Goal: Transaction & Acquisition: Download file/media

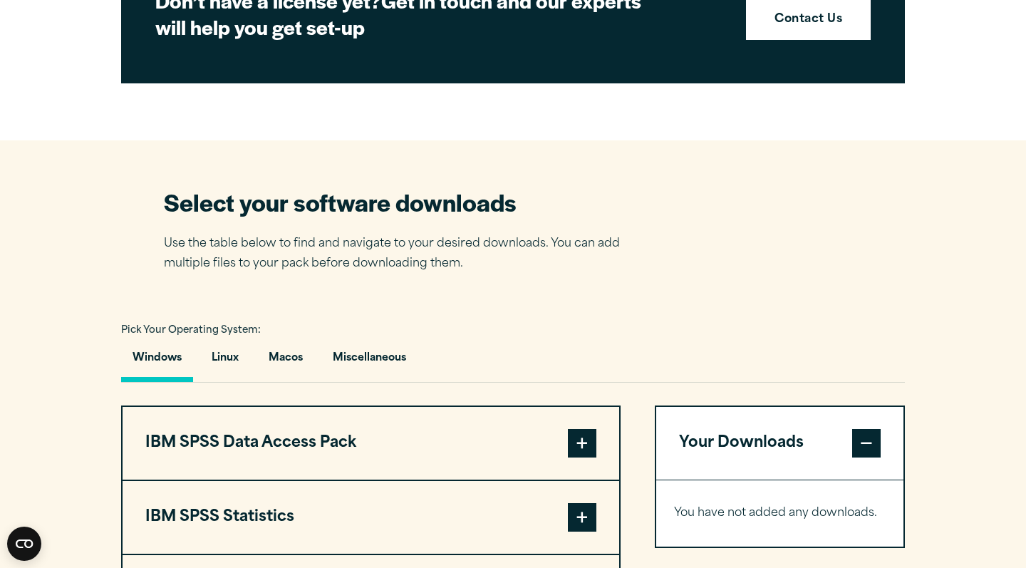
scroll to position [775, 0]
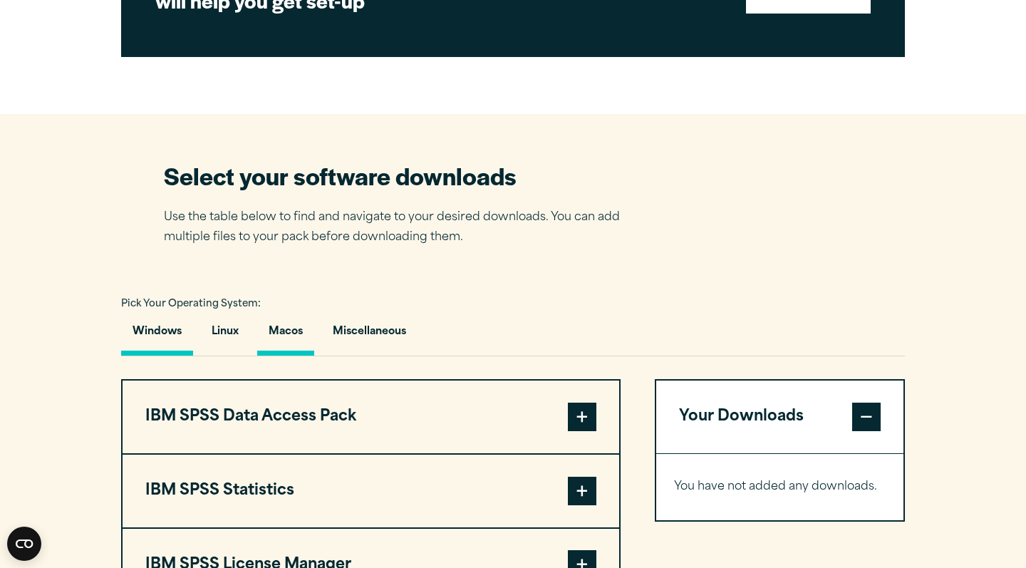
click at [279, 338] on button "Macos" at bounding box center [285, 335] width 57 height 41
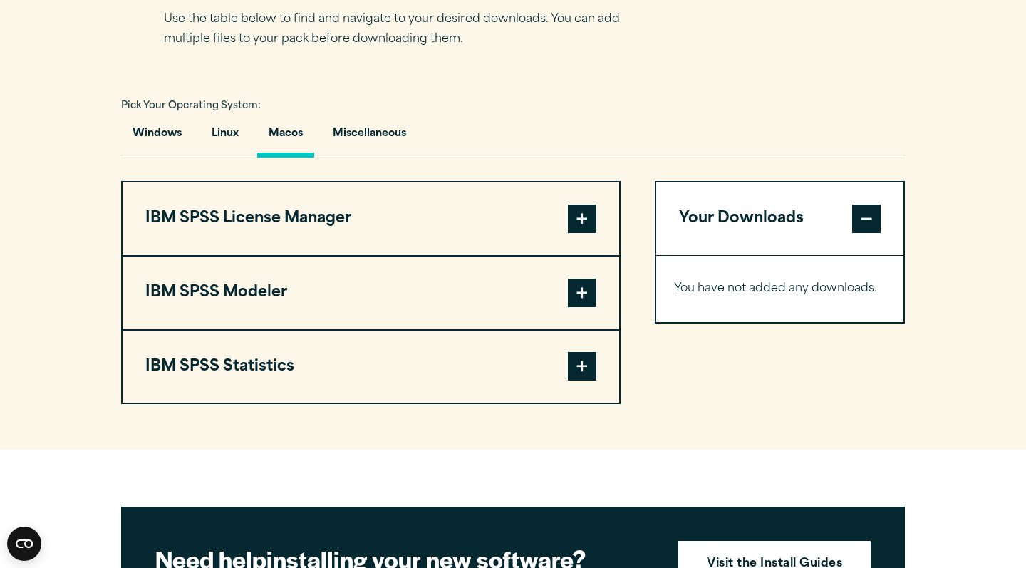
scroll to position [977, 0]
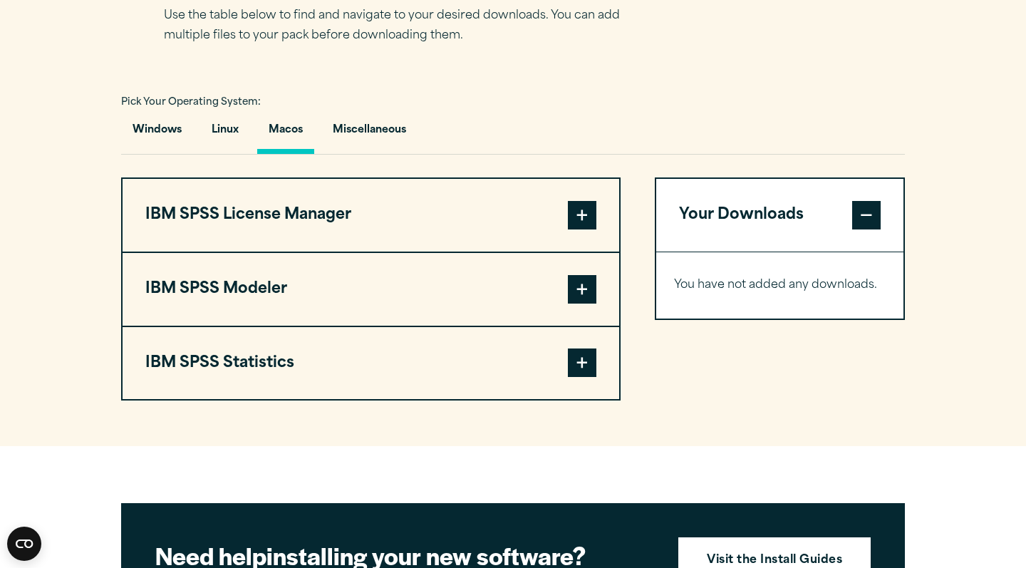
click at [576, 219] on span at bounding box center [582, 215] width 28 height 28
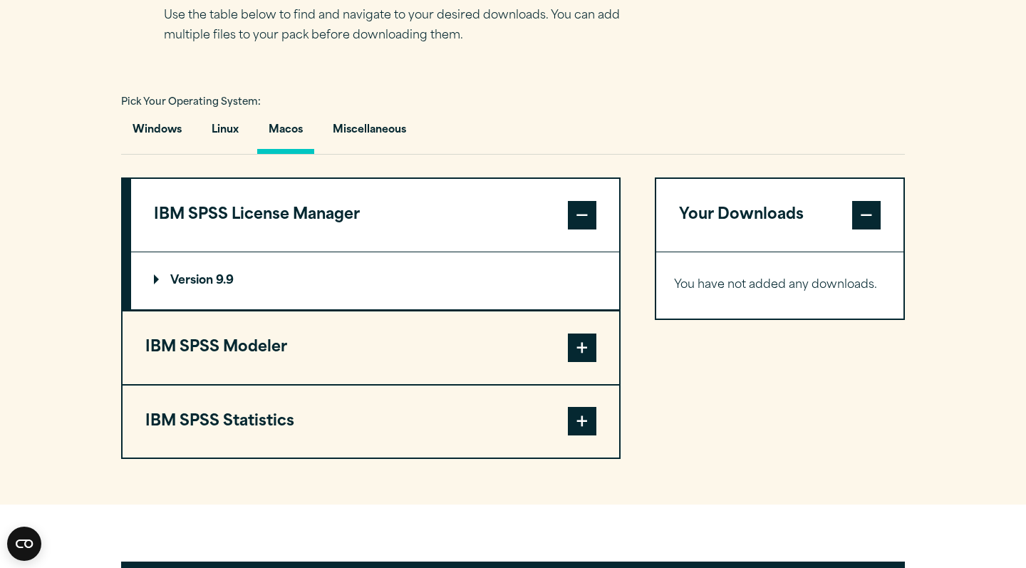
click at [586, 340] on span at bounding box center [582, 347] width 28 height 28
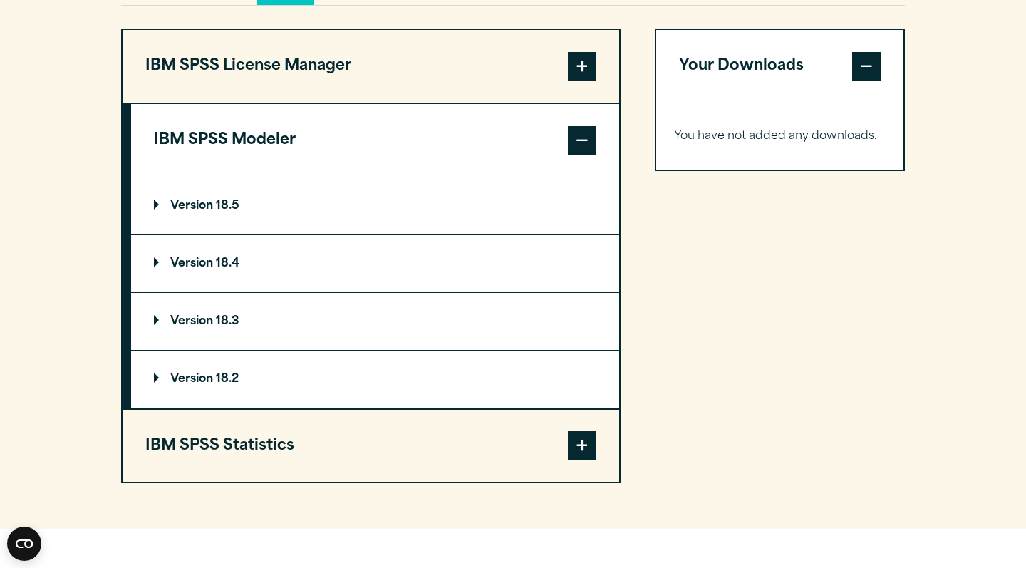
scroll to position [1142, 0]
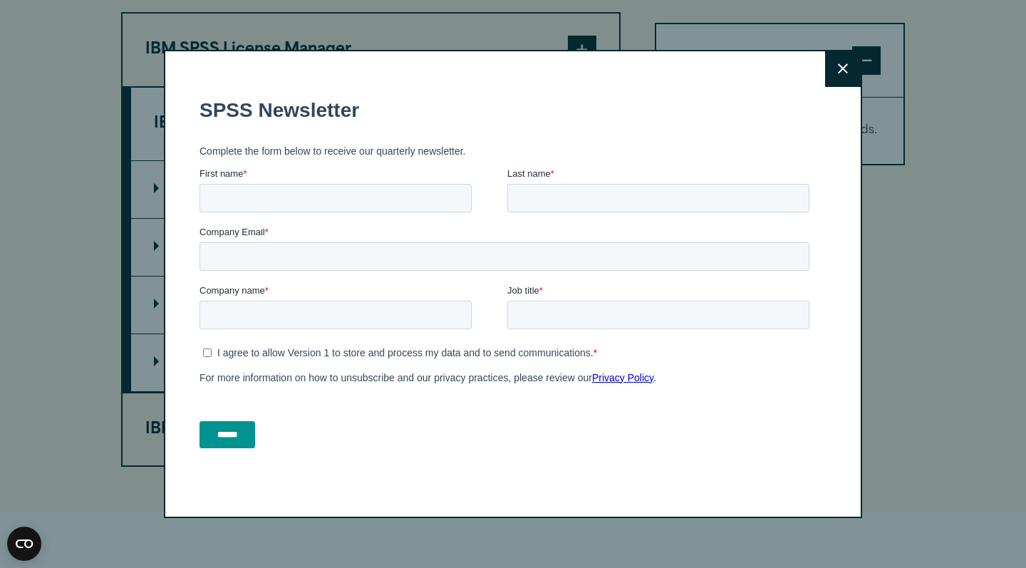
click at [839, 78] on button "Close" at bounding box center [843, 69] width 36 height 36
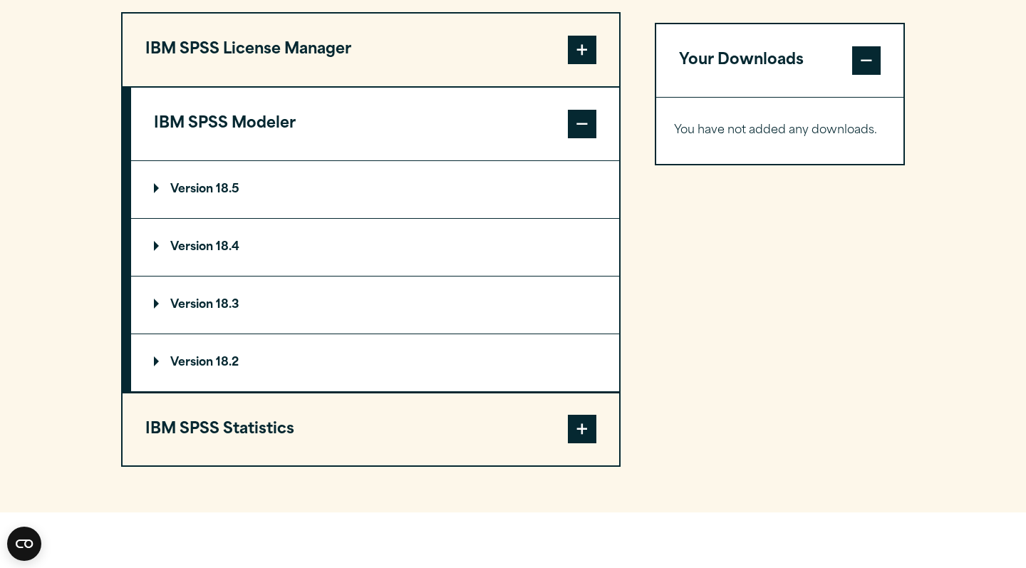
click at [584, 435] on span at bounding box center [582, 429] width 28 height 28
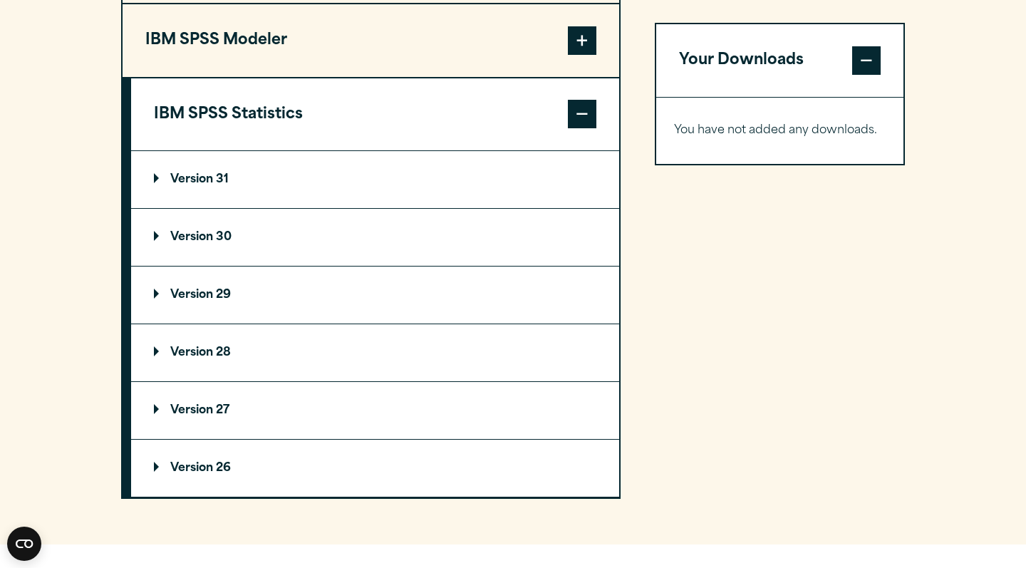
scroll to position [1244, 0]
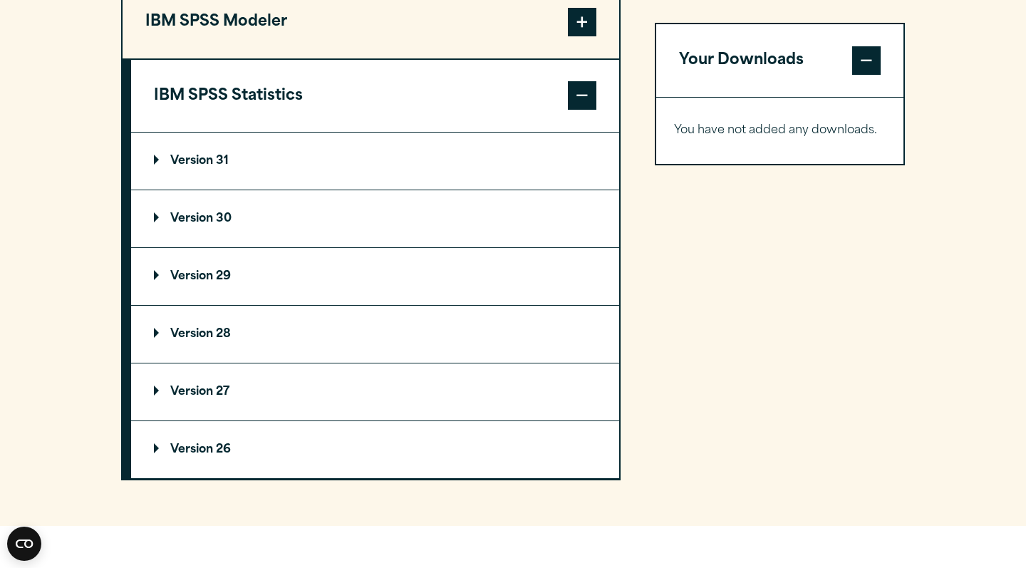
click at [214, 147] on summary "Version 31" at bounding box center [375, 160] width 488 height 57
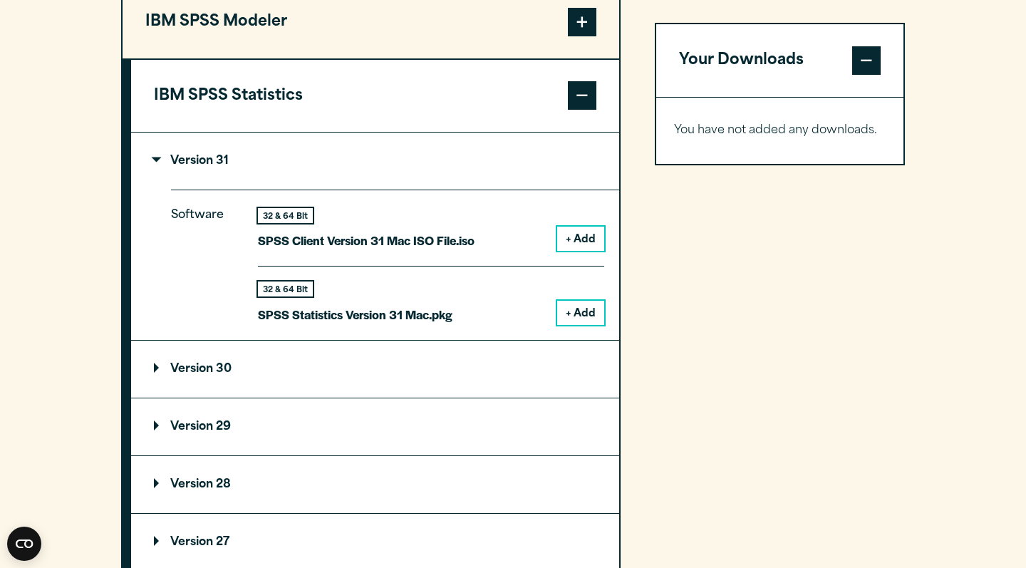
click at [573, 234] on button "+ Add" at bounding box center [580, 239] width 47 height 24
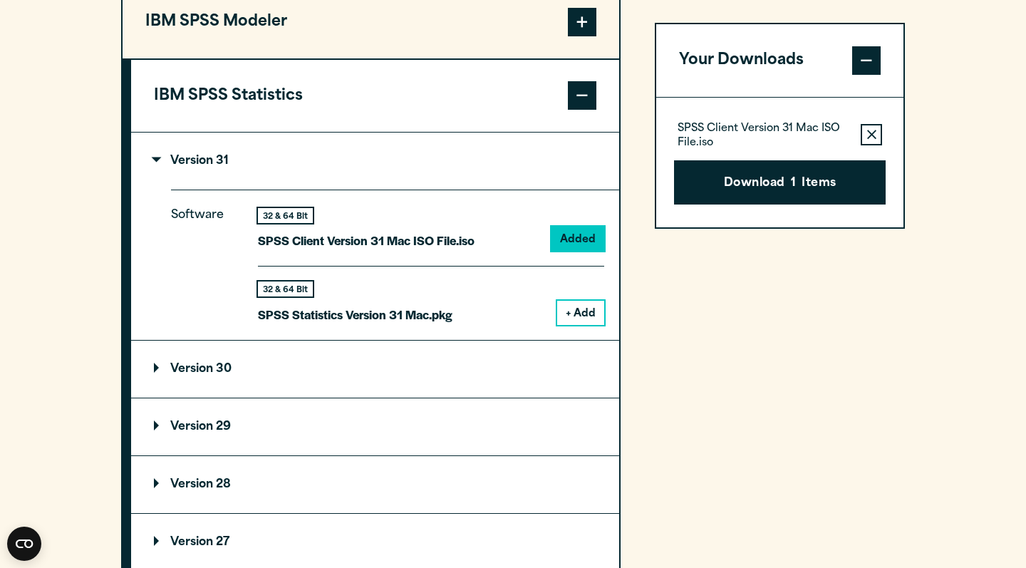
click at [577, 307] on button "+ Add" at bounding box center [580, 313] width 47 height 24
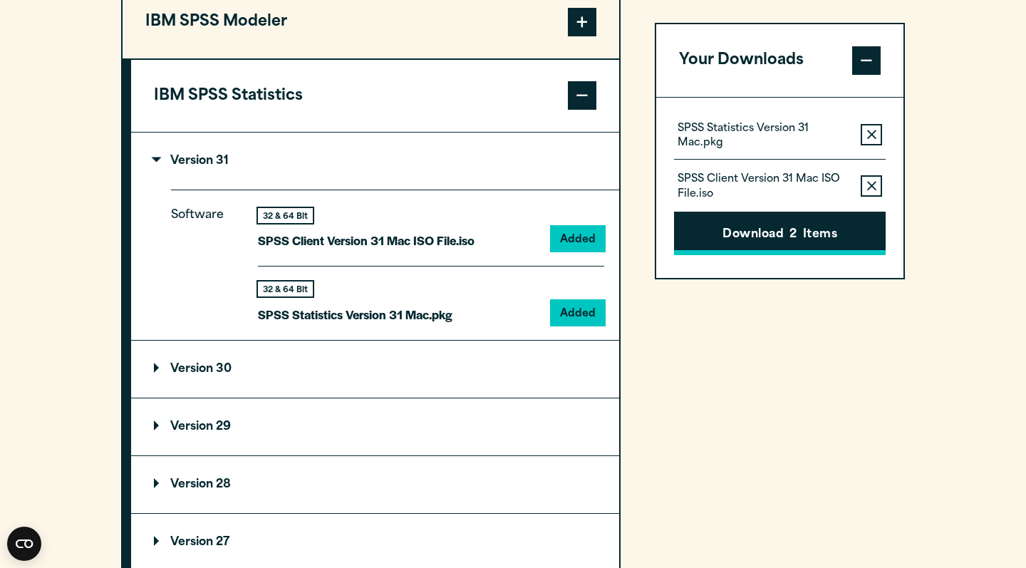
click at [740, 233] on button "Download 2 Items" at bounding box center [780, 234] width 212 height 44
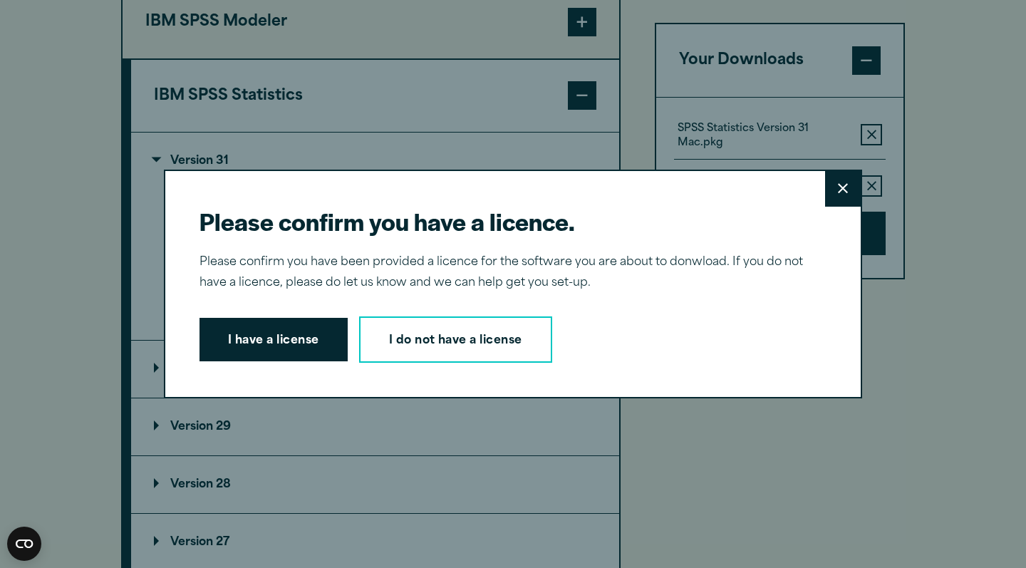
click at [308, 329] on button "I have a license" at bounding box center [273, 340] width 148 height 44
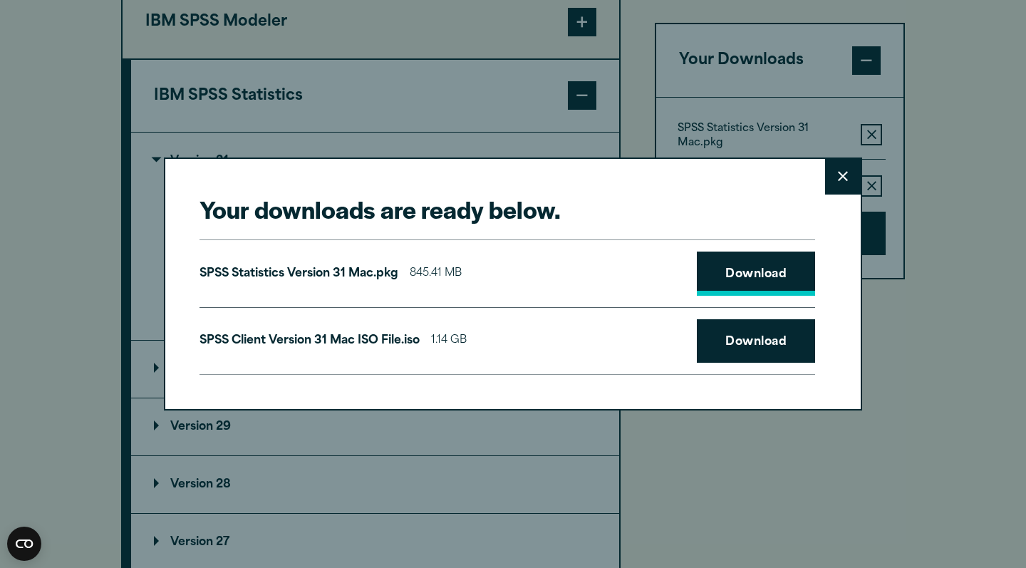
click at [737, 276] on link "Download" at bounding box center [756, 273] width 118 height 44
click at [724, 279] on link "Download" at bounding box center [756, 273] width 118 height 44
click at [774, 347] on link "Download" at bounding box center [756, 341] width 118 height 44
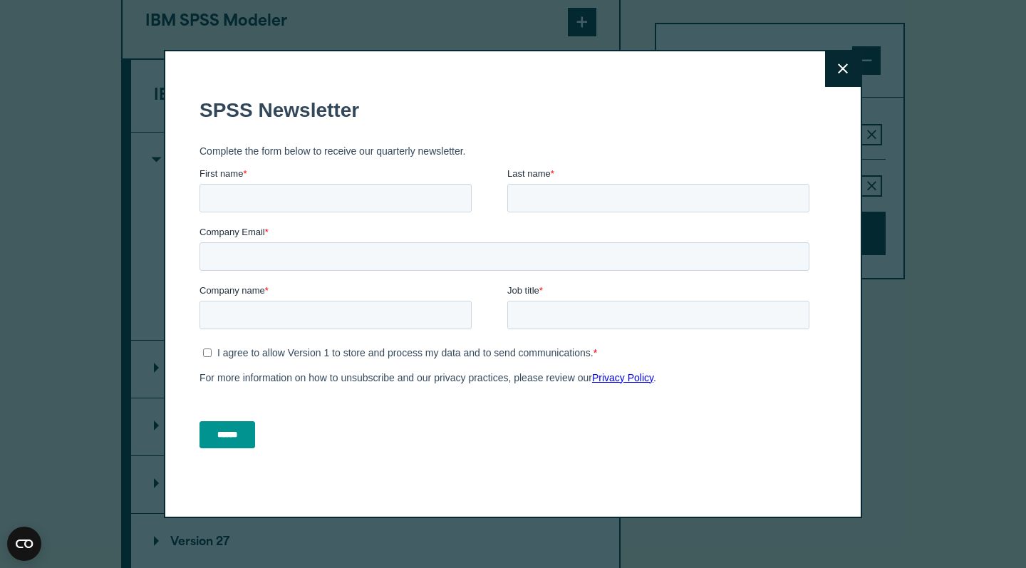
click at [806, 383] on p "For more information on how to unsubscribe and our privacy practices, please re…" at bounding box center [506, 376] width 615 height 17
click at [839, 80] on button "Close" at bounding box center [843, 69] width 36 height 36
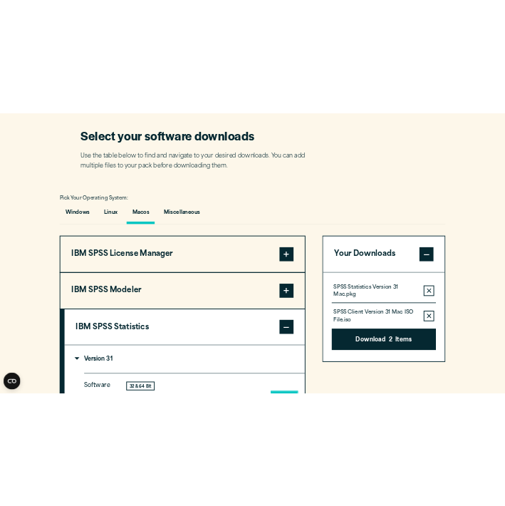
scroll to position [905, 0]
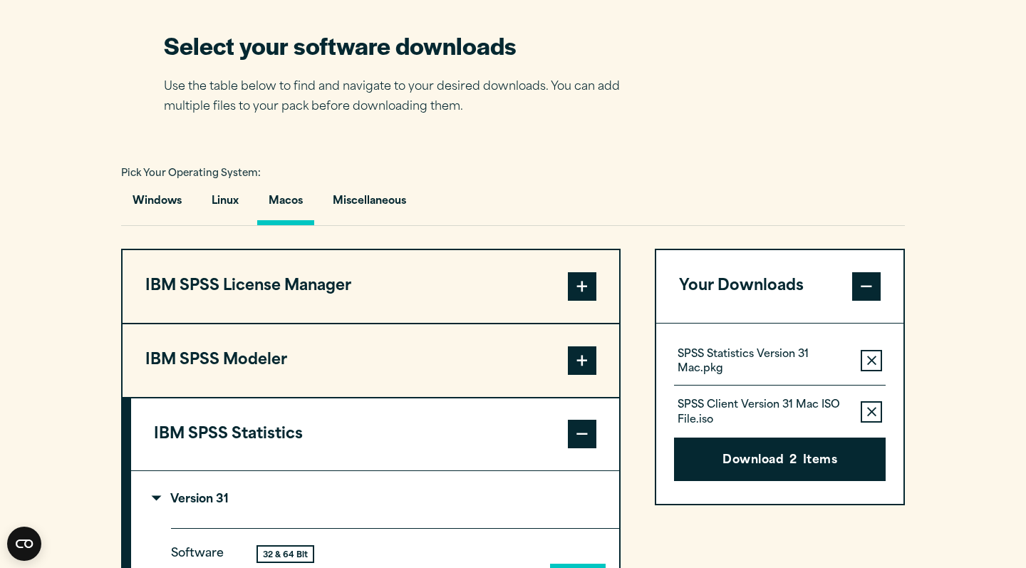
click at [615, 95] on p "Use the table below to find and navigate to your desired downloads. You can add…" at bounding box center [402, 97] width 477 height 41
click at [628, 77] on p "Use the table below to find and navigate to your desired downloads. You can add…" at bounding box center [402, 97] width 477 height 41
